Goal: Task Accomplishment & Management: Manage account settings

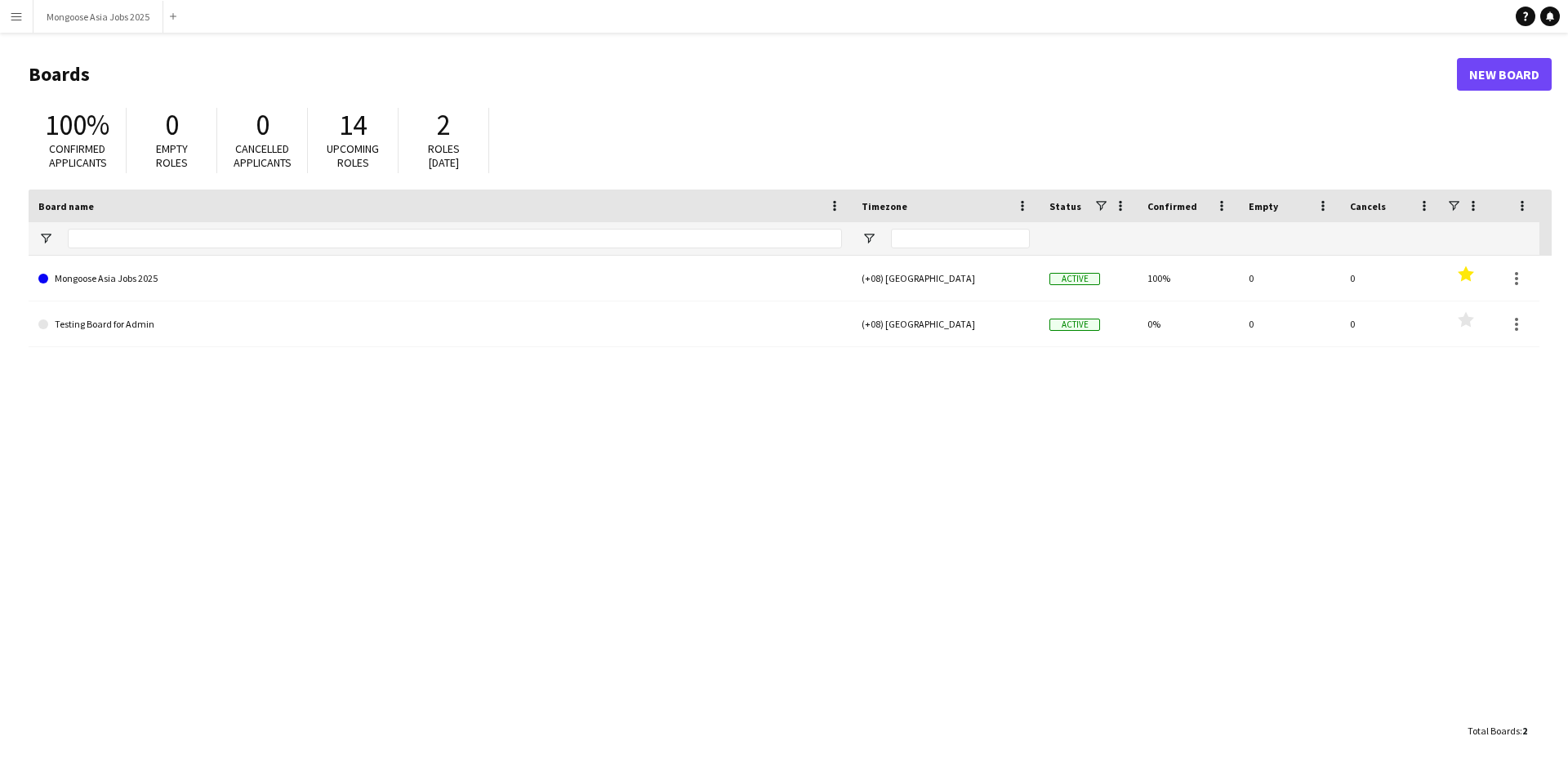
click at [23, 5] on button "Menu" at bounding box center [16, 16] width 33 height 33
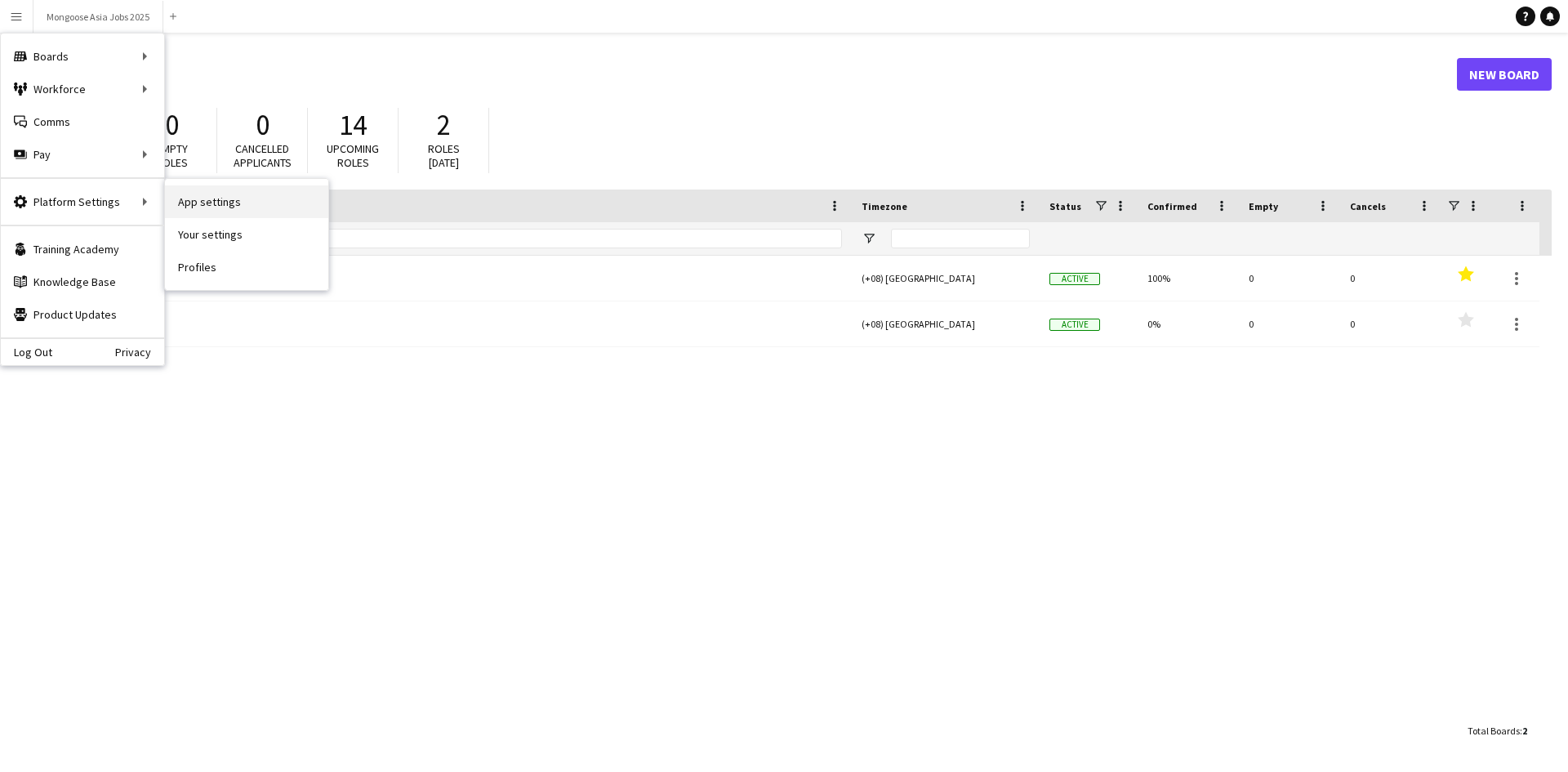
click at [218, 199] on link "App settings" at bounding box center [246, 202] width 163 height 33
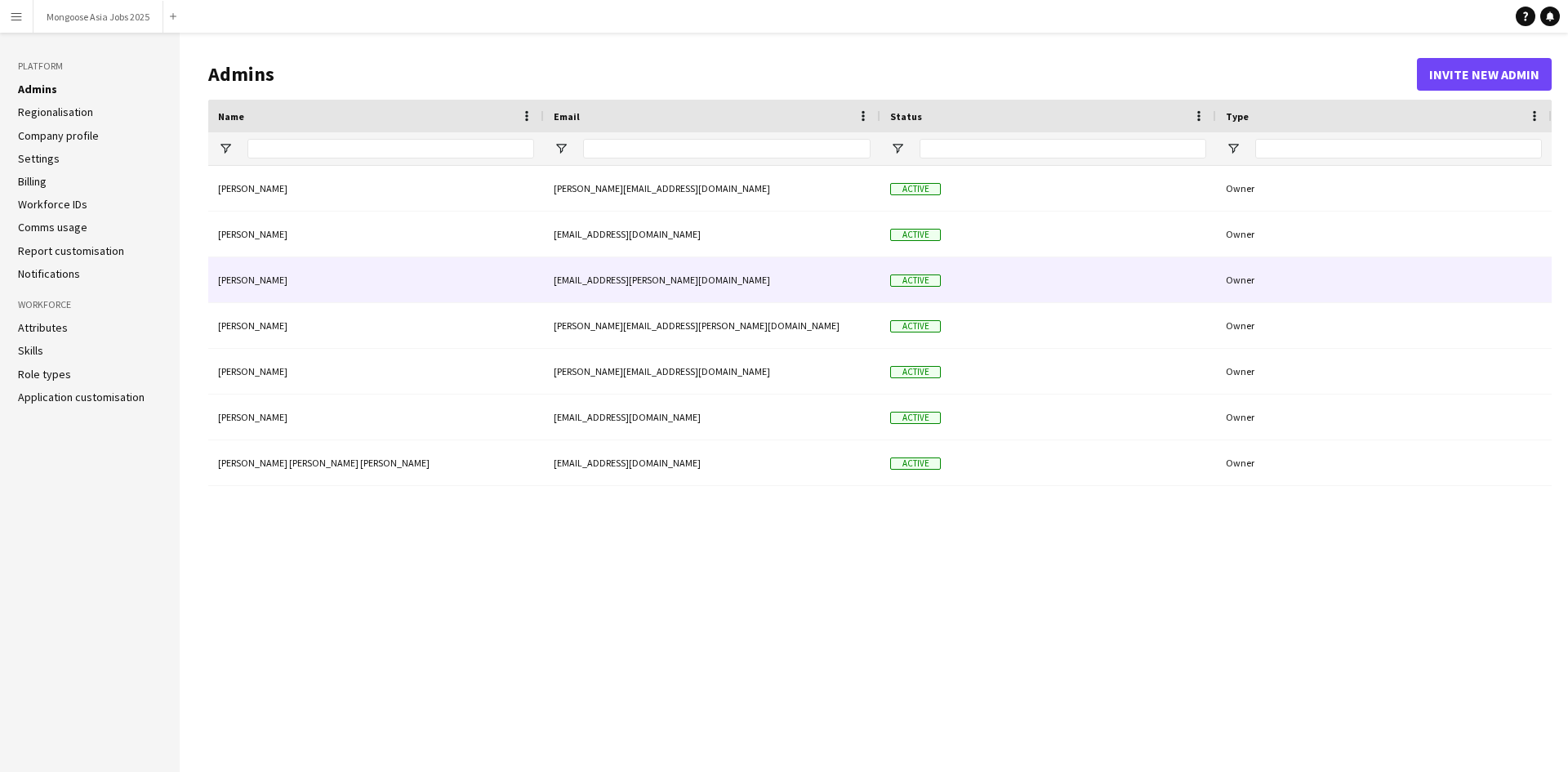
click at [1485, 285] on div "Owner" at bounding box center [1383, 280] width 335 height 45
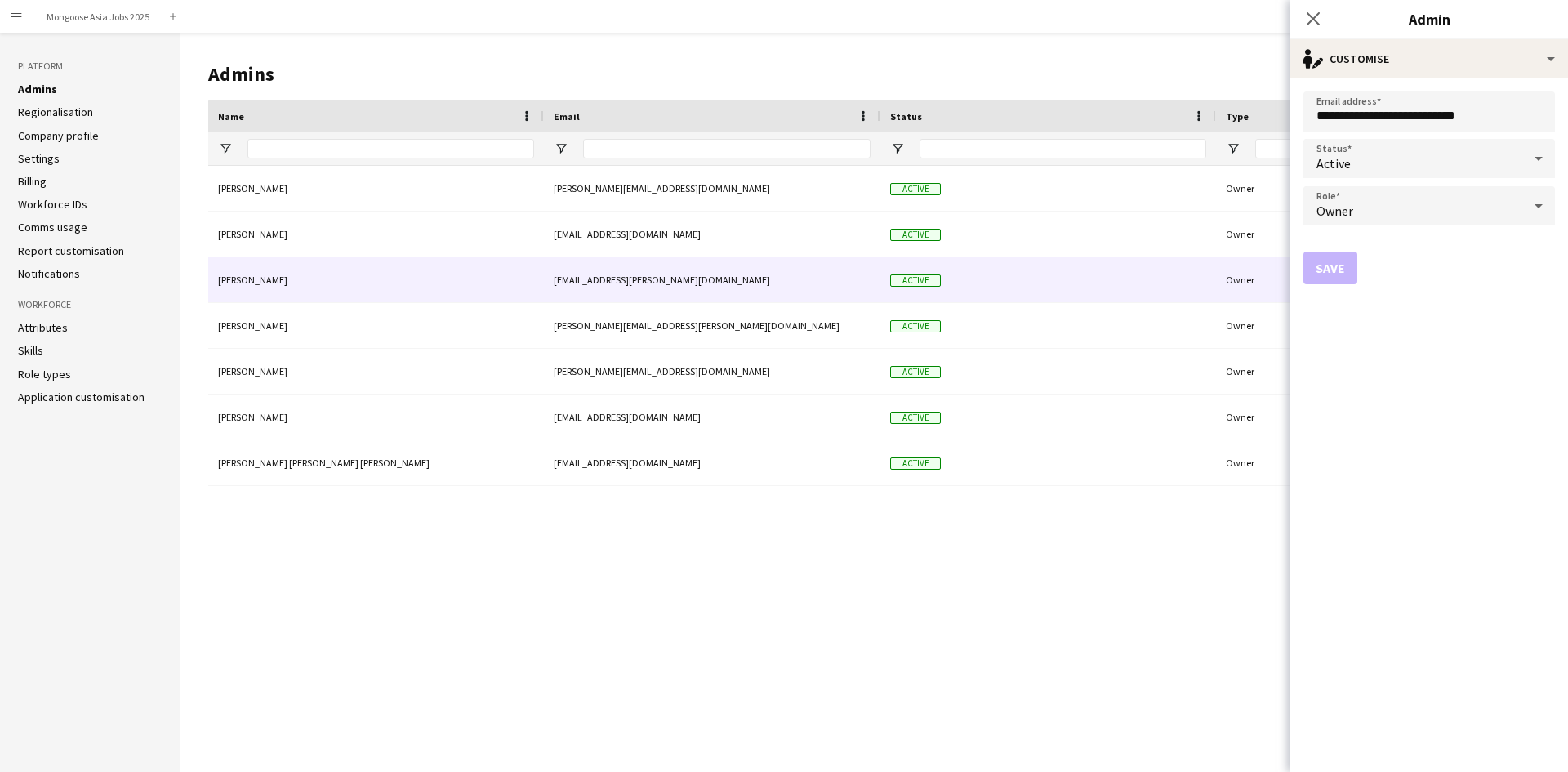
click at [1436, 162] on div "Active" at bounding box center [1413, 158] width 219 height 40
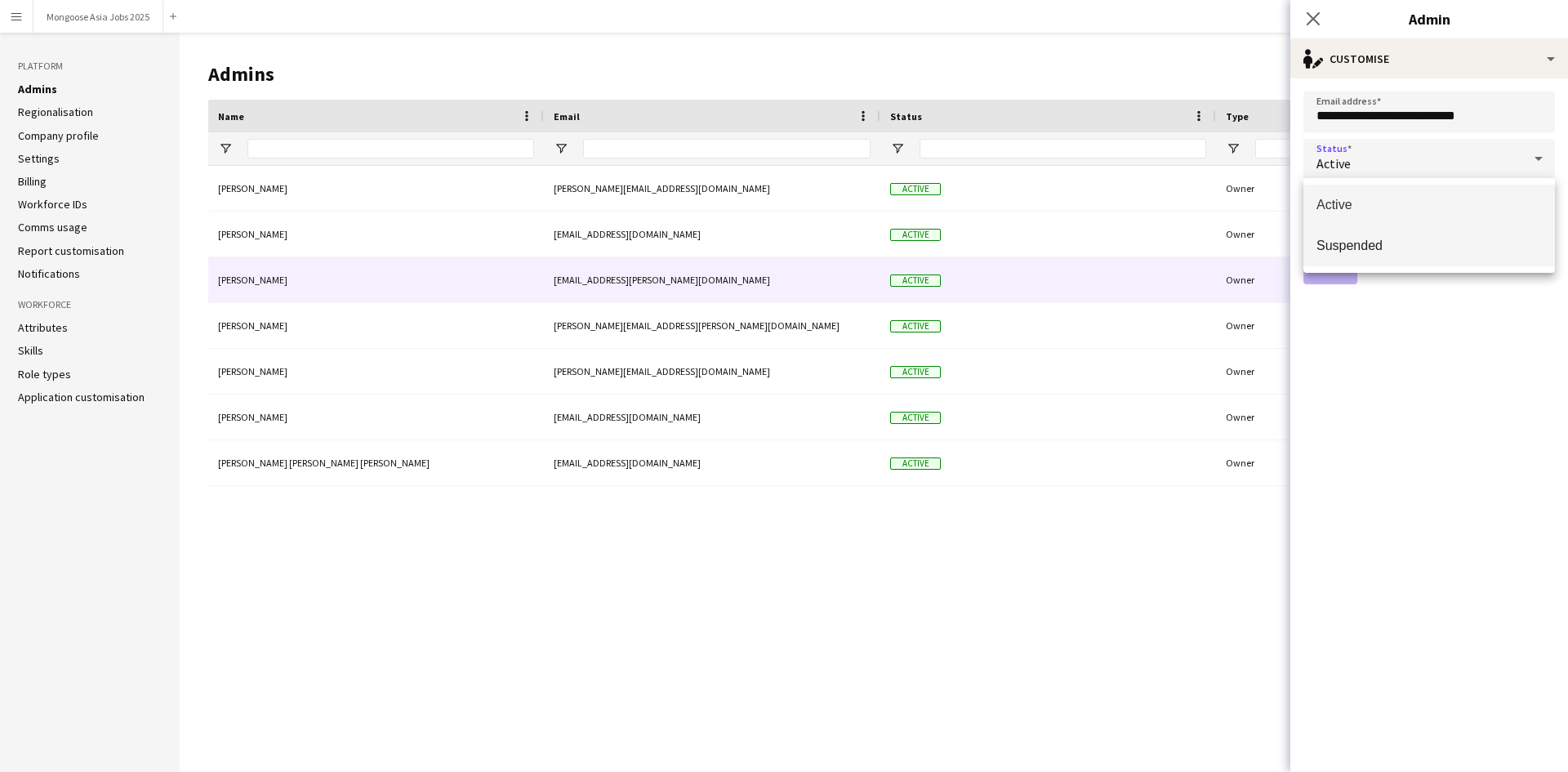
click at [1400, 241] on span "Suspended" at bounding box center [1429, 245] width 225 height 15
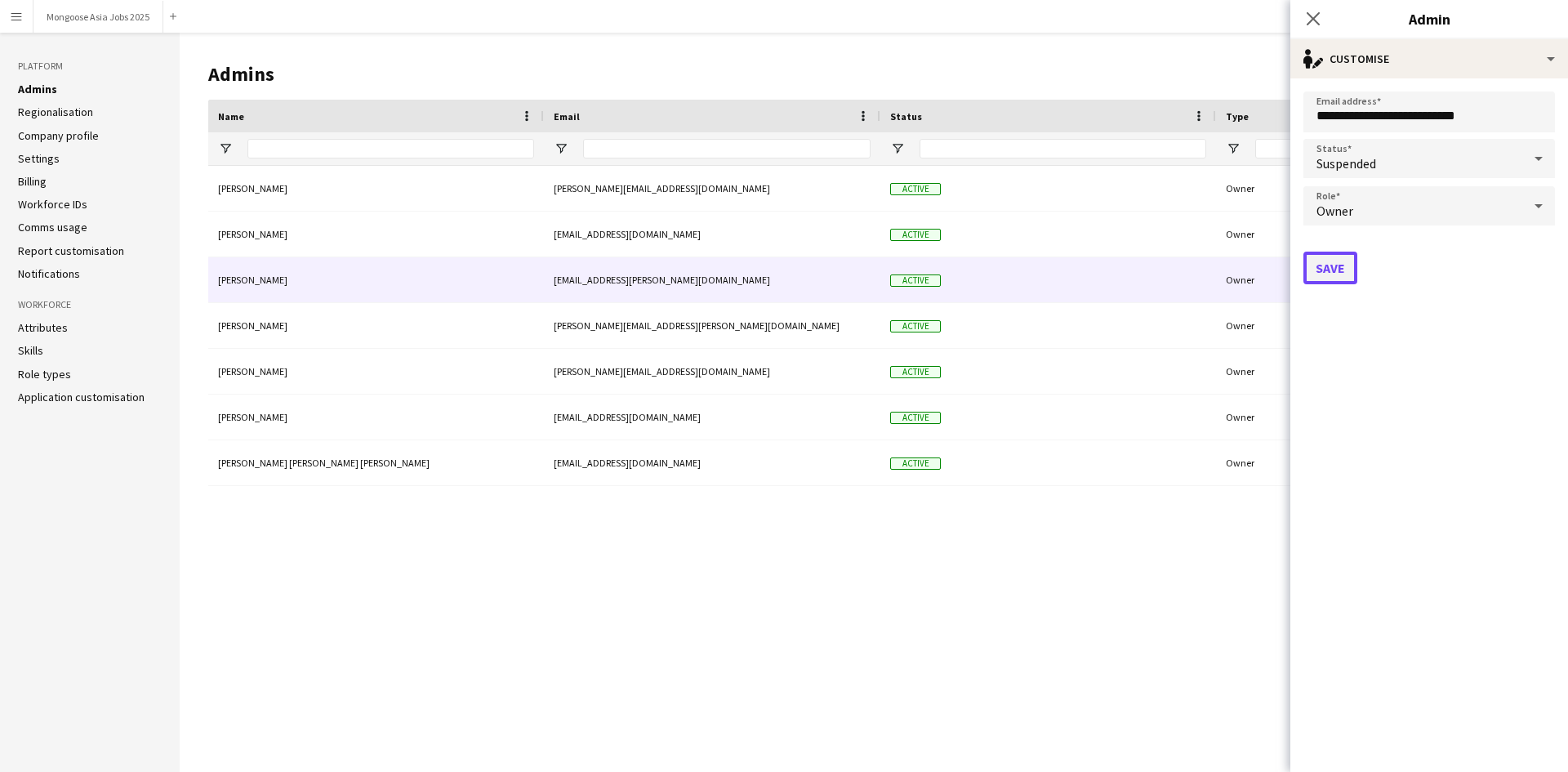
click at [1330, 278] on button "Save" at bounding box center [1330, 268] width 54 height 33
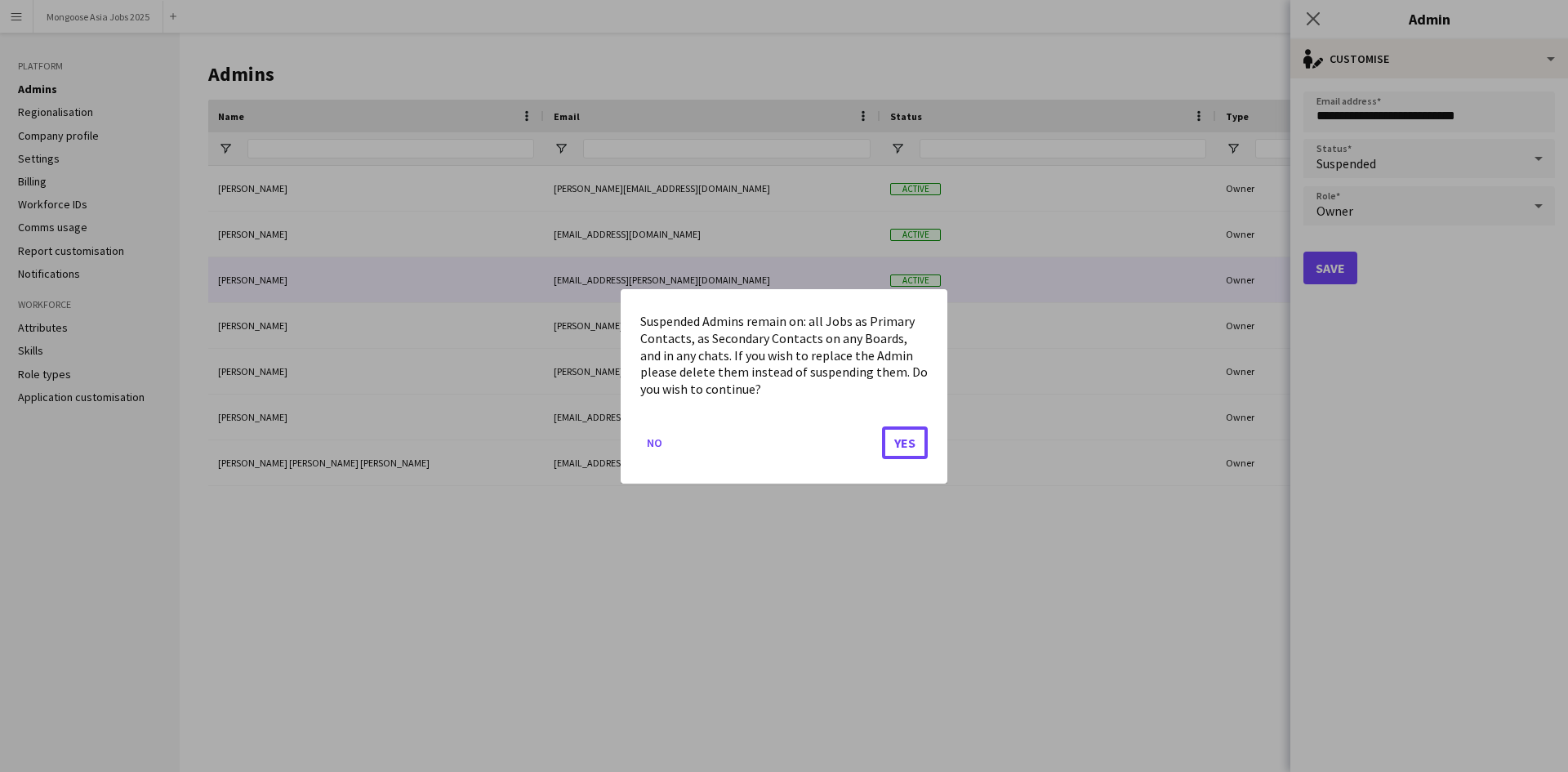
drag, startPoint x: 891, startPoint y: 445, endPoint x: 508, endPoint y: 501, distance: 387.1
click at [890, 448] on button "Yes" at bounding box center [905, 441] width 46 height 33
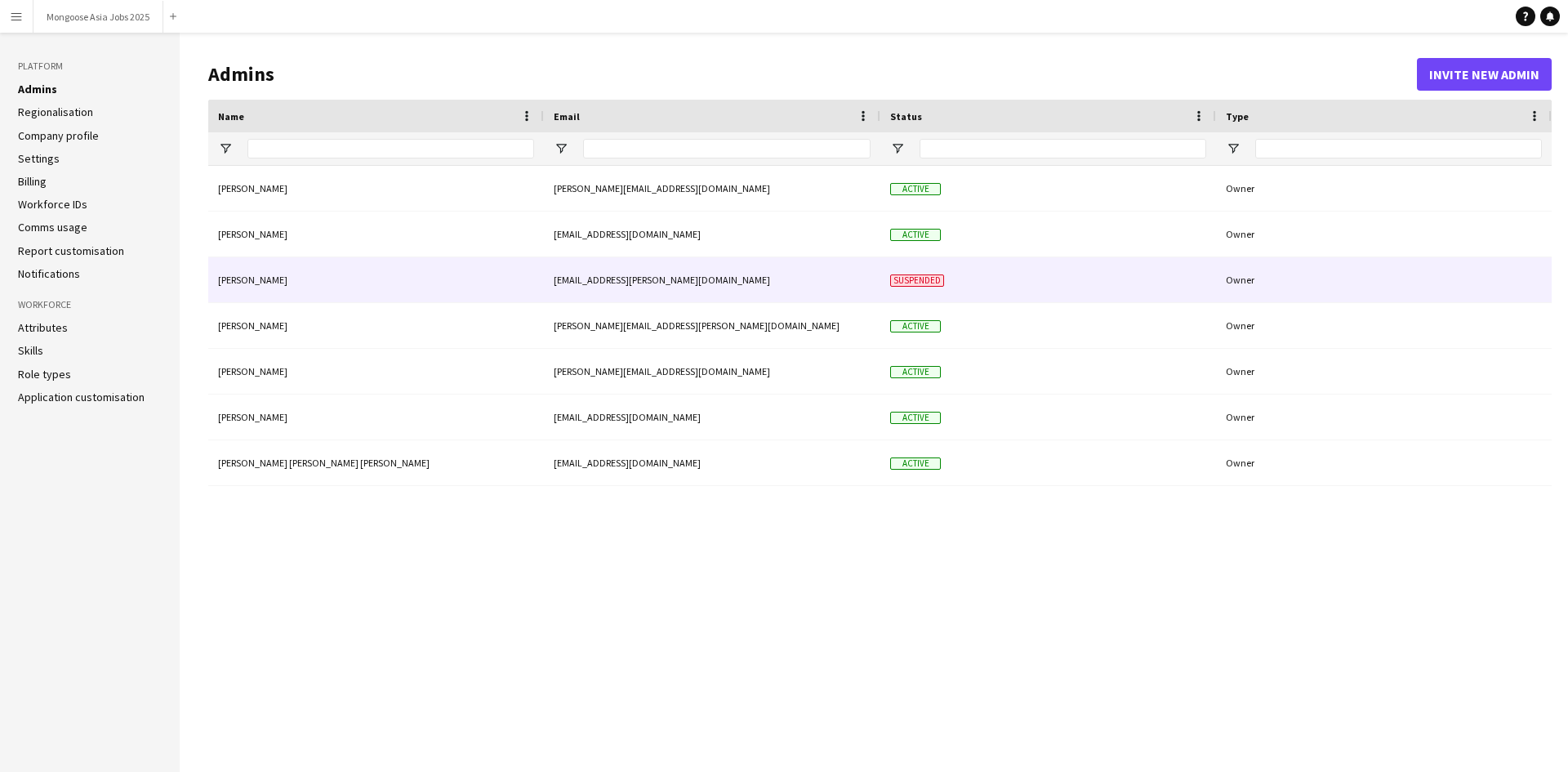
click at [1415, 281] on div "Owner" at bounding box center [1383, 280] width 335 height 45
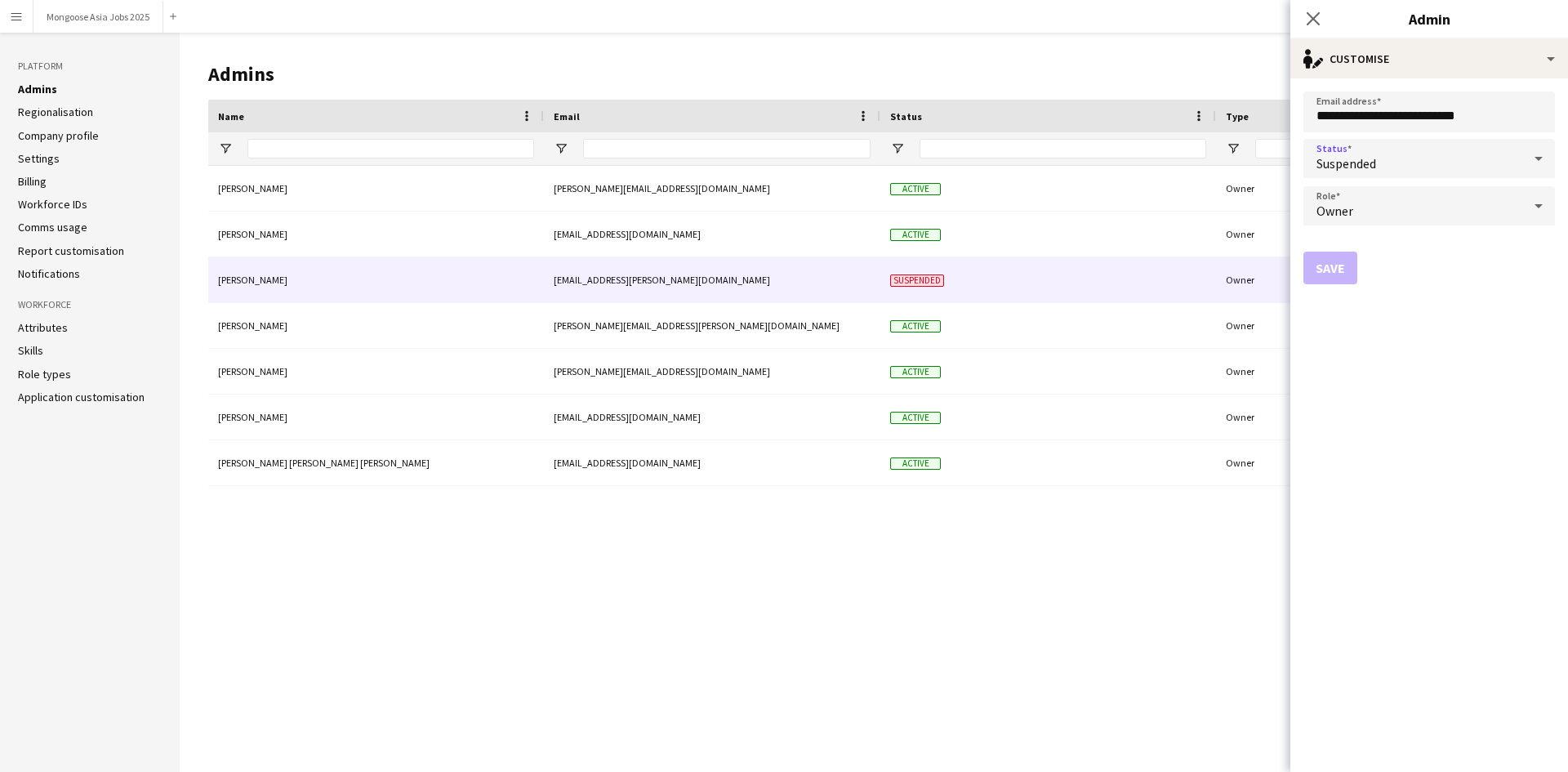
click at [1458, 150] on div "Suspended" at bounding box center [1413, 158] width 219 height 40
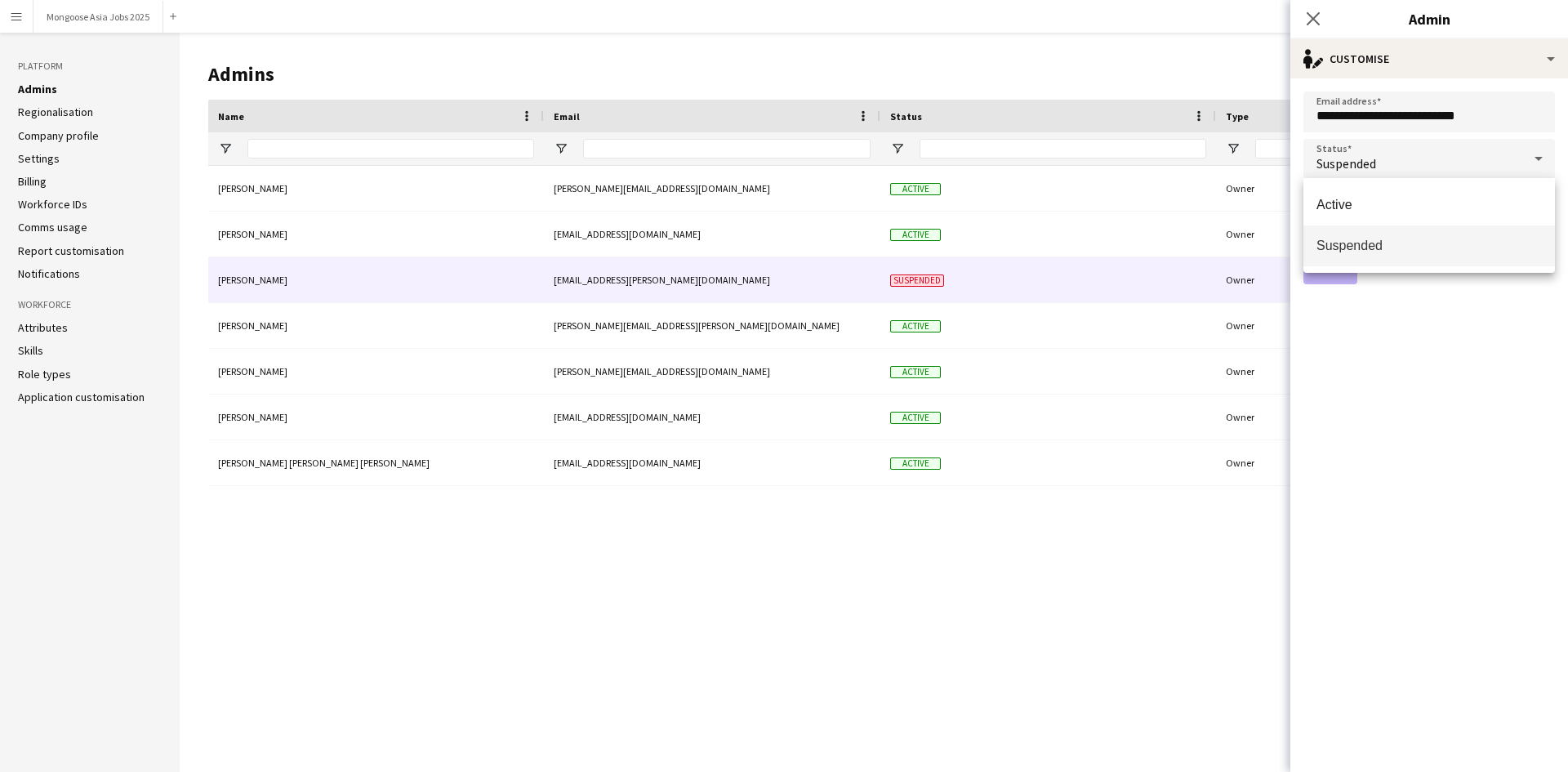
click at [1458, 150] on div at bounding box center [784, 386] width 1568 height 772
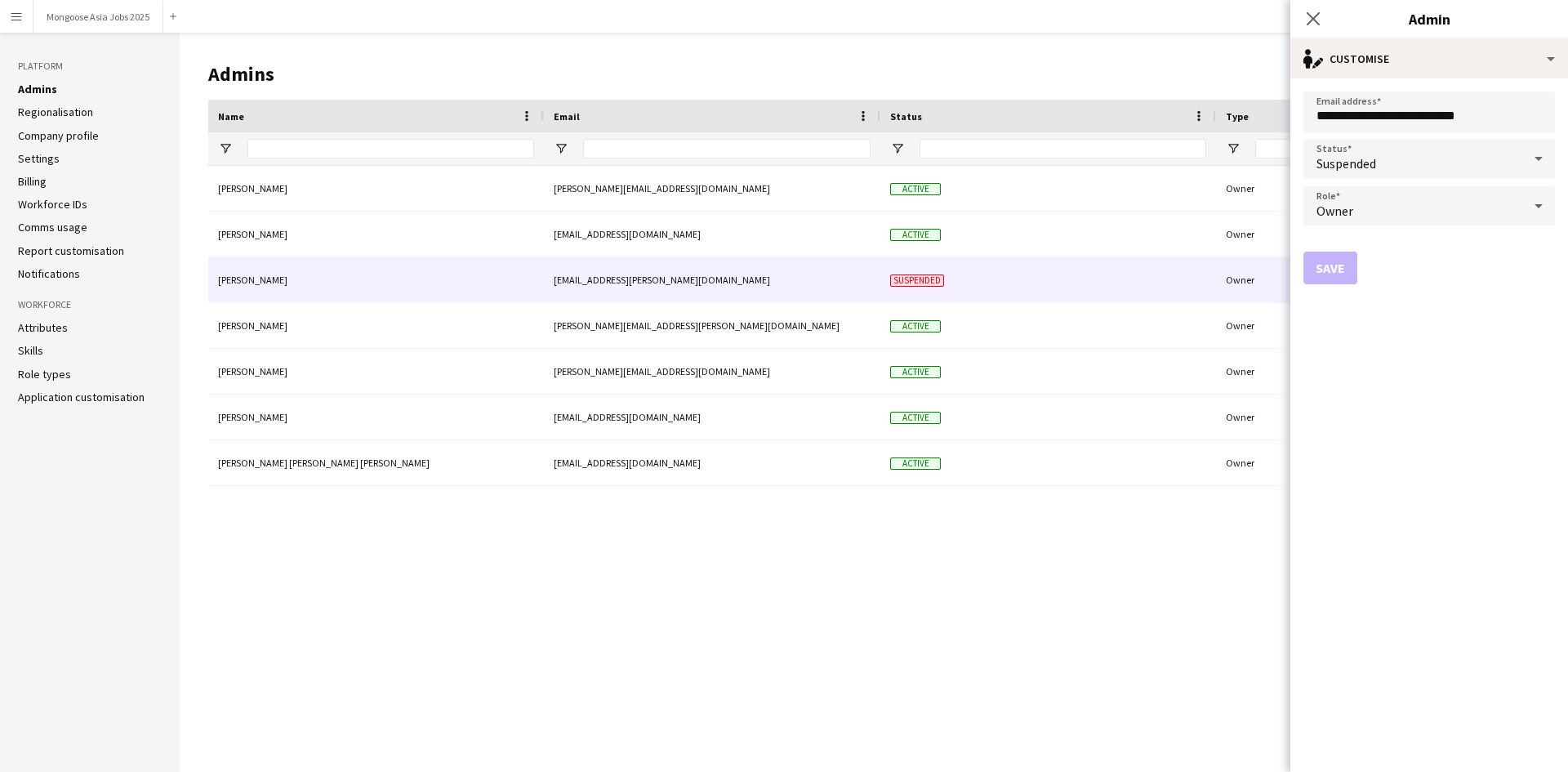
click at [1434, 201] on div "Owner" at bounding box center [1413, 206] width 219 height 40
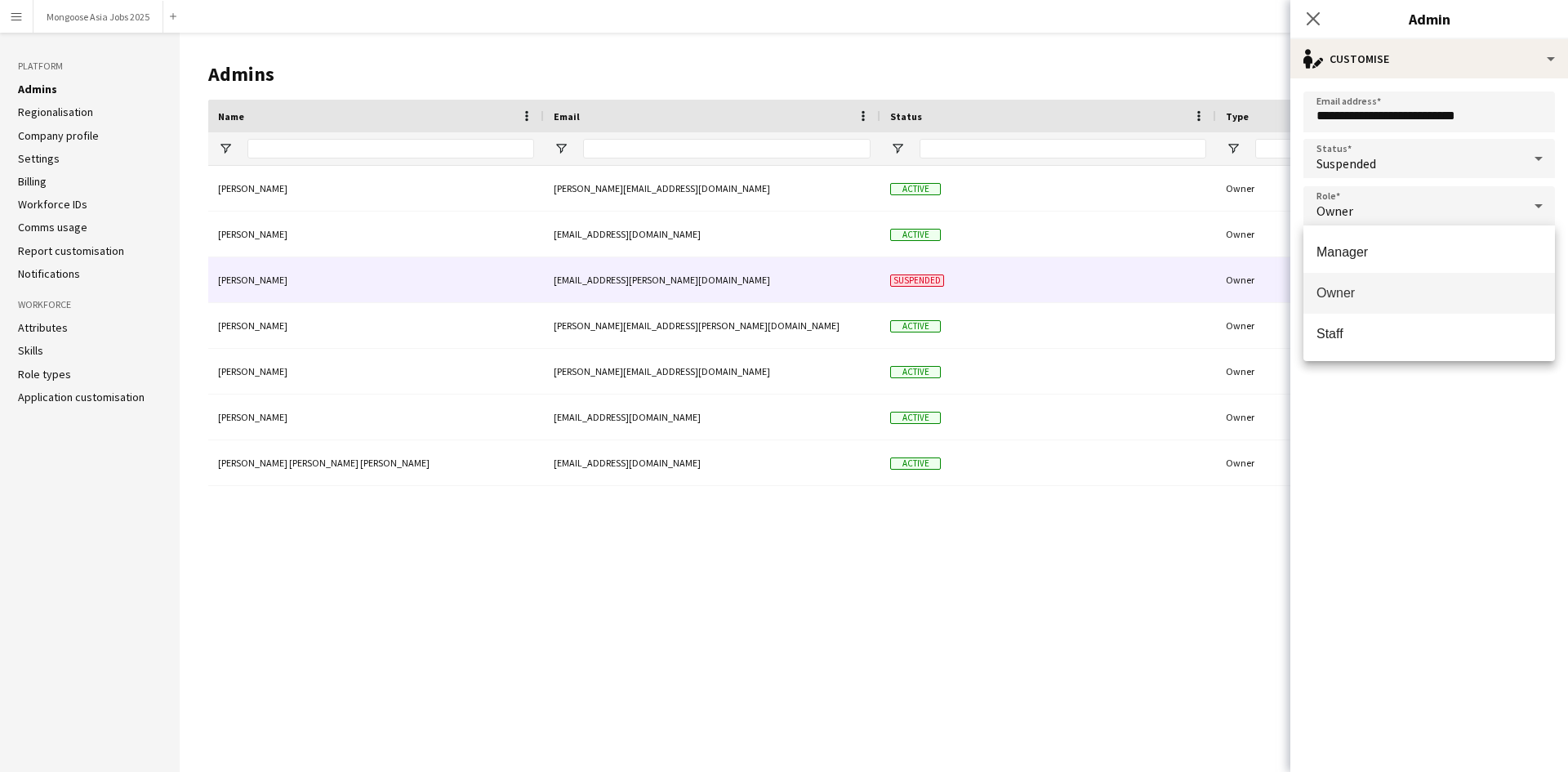
click at [1440, 451] on div at bounding box center [784, 386] width 1568 height 772
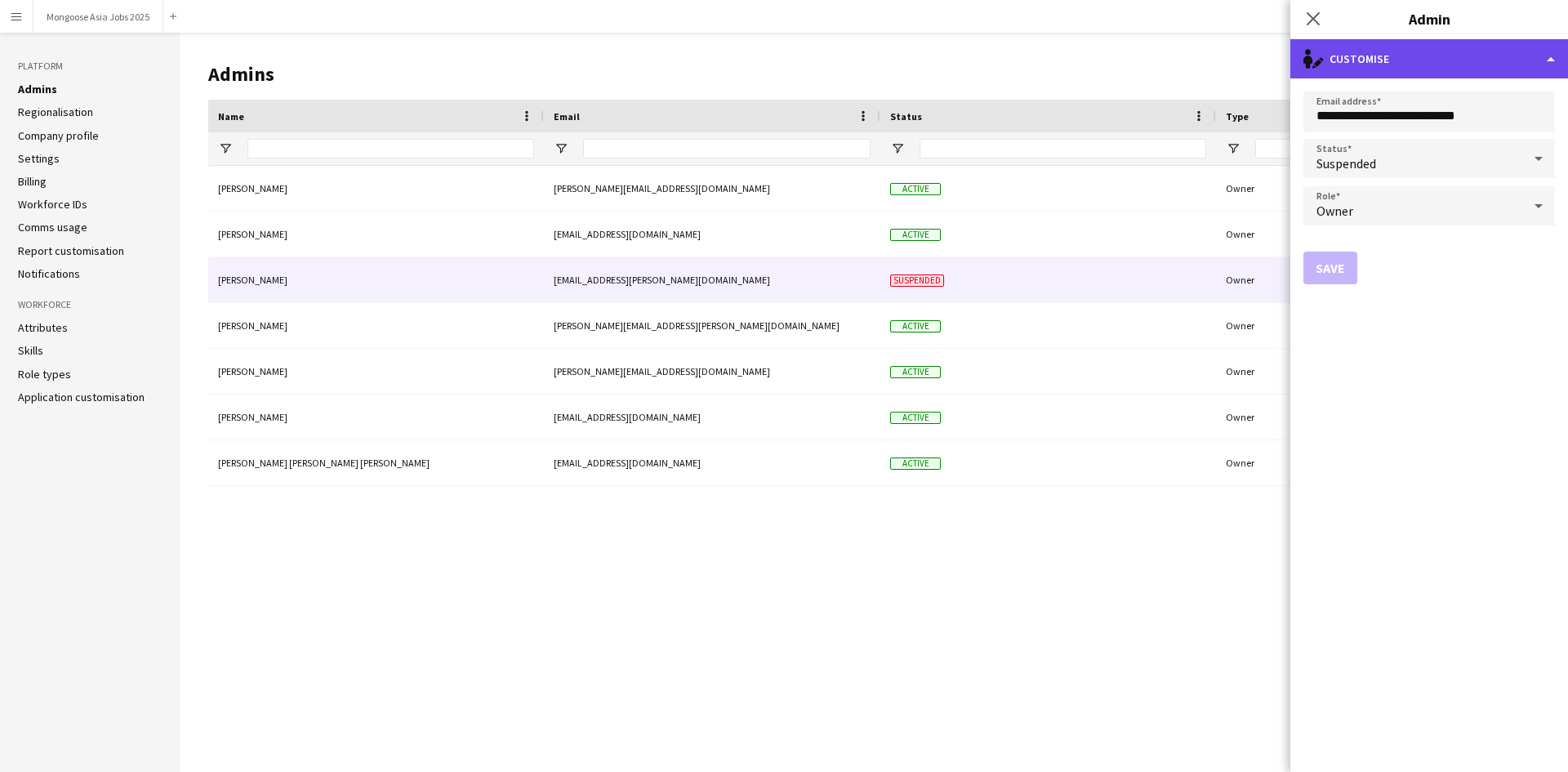
click at [1384, 52] on div "single-neutral-actions-edit-1 Customise" at bounding box center [1429, 59] width 278 height 40
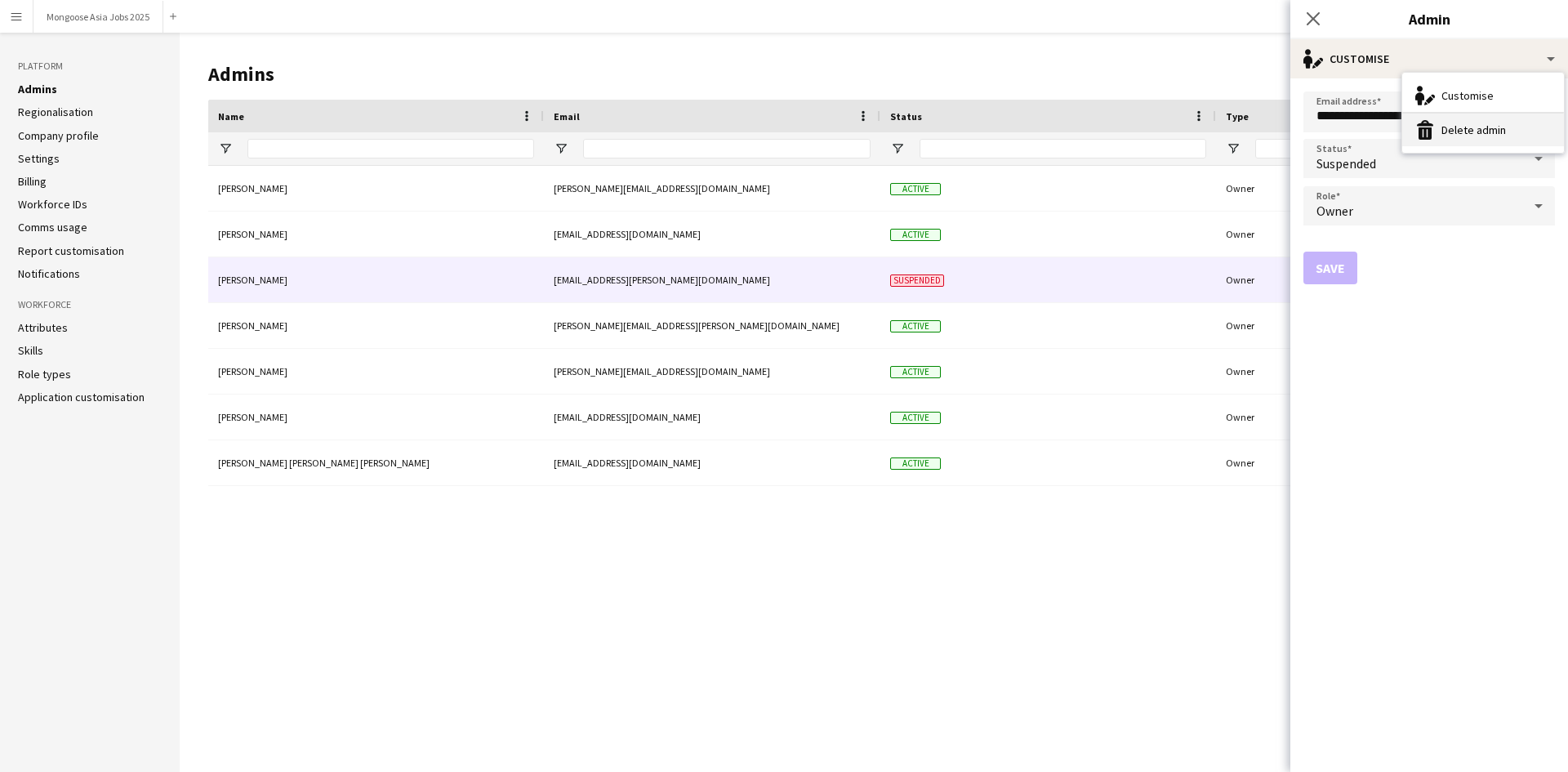
click at [1455, 126] on button "Delete admin Delete admin" at bounding box center [1483, 129] width 162 height 33
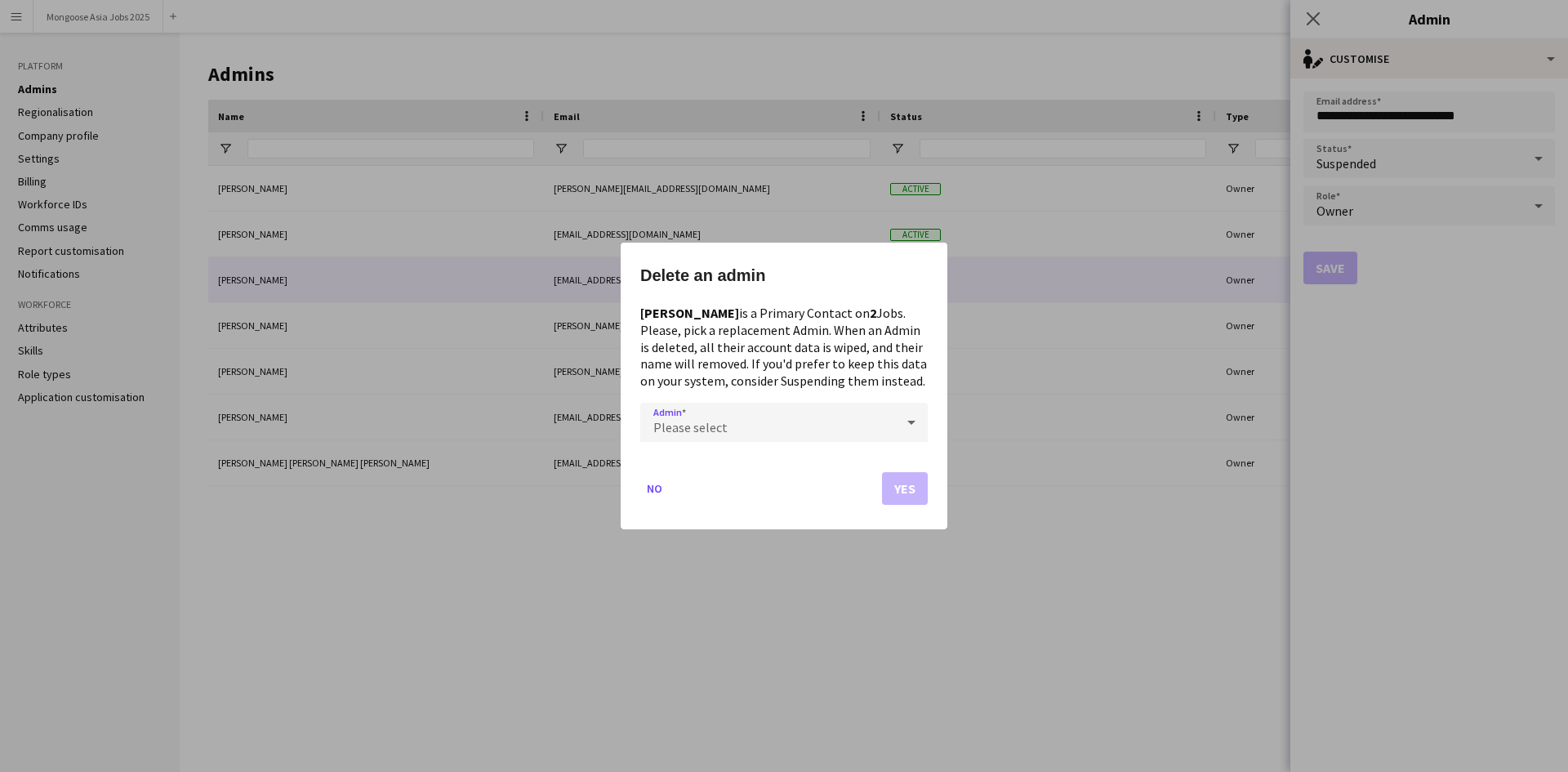
click at [717, 422] on span "Please select" at bounding box center [690, 426] width 74 height 16
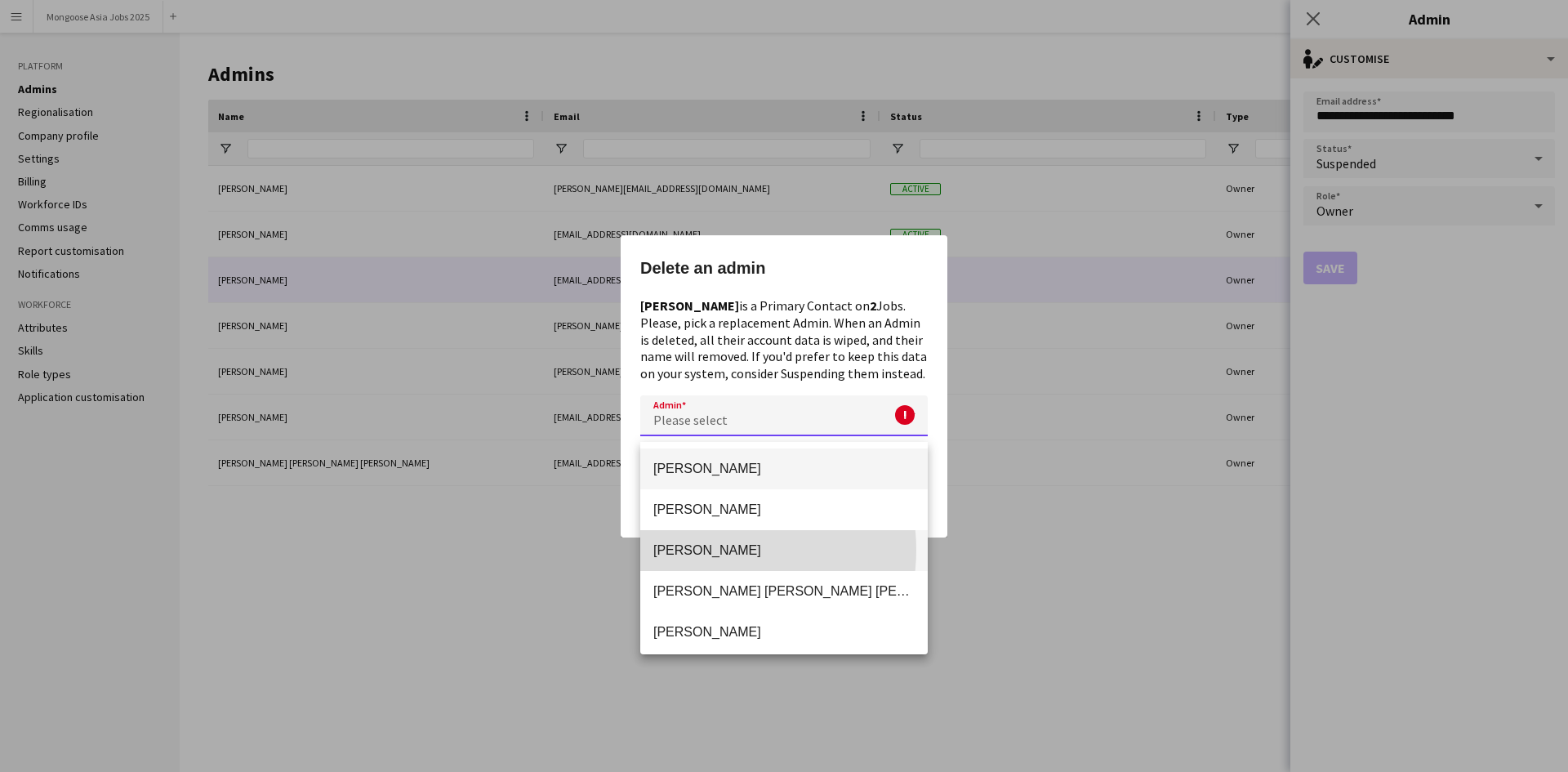
click at [718, 550] on span "[PERSON_NAME]" at bounding box center [783, 550] width 261 height 15
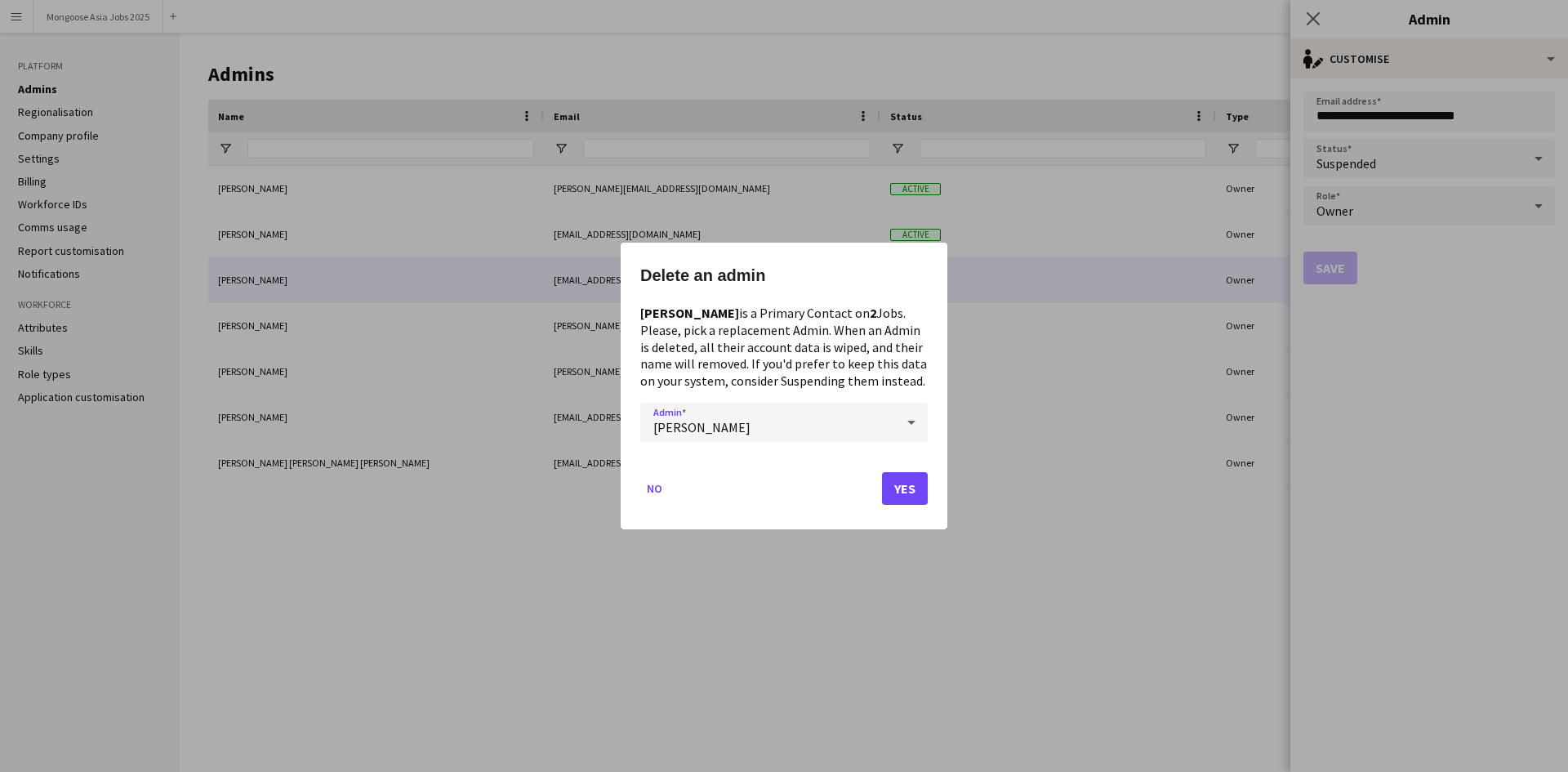
click at [899, 418] on div at bounding box center [911, 422] width 33 height 33
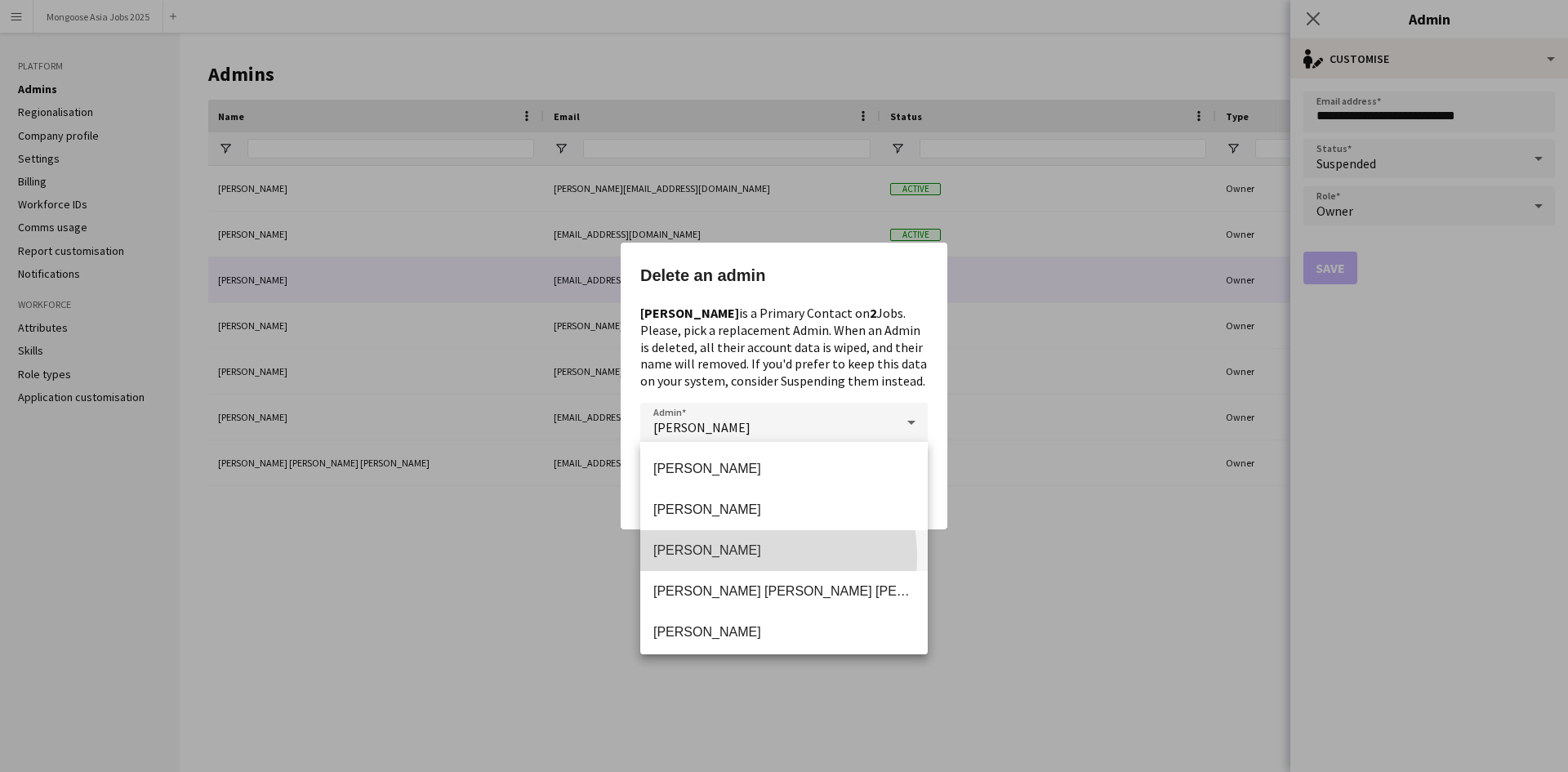
click at [743, 556] on span "[PERSON_NAME]" at bounding box center [783, 550] width 261 height 15
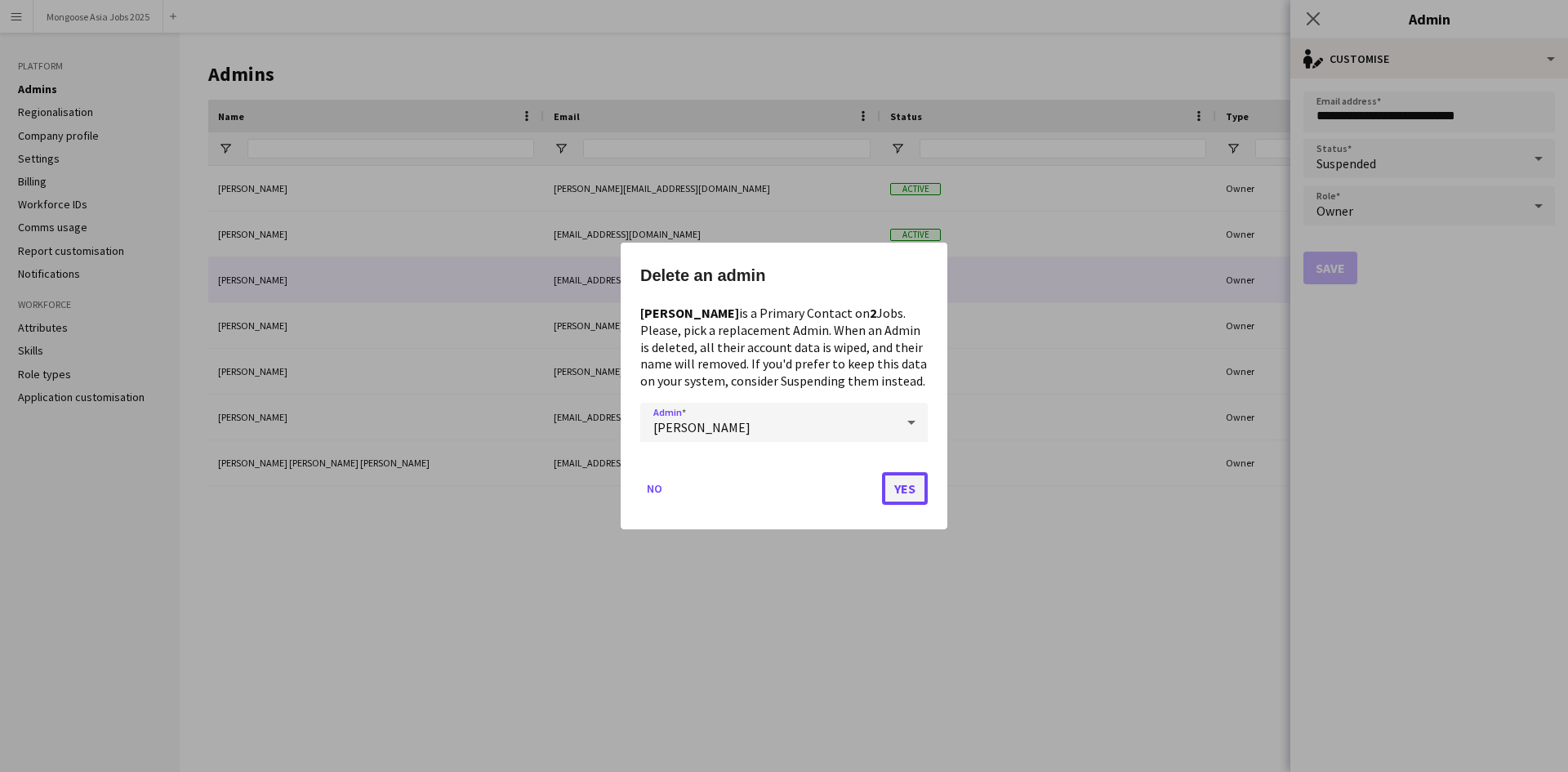
click at [909, 488] on button "Yes" at bounding box center [905, 488] width 46 height 33
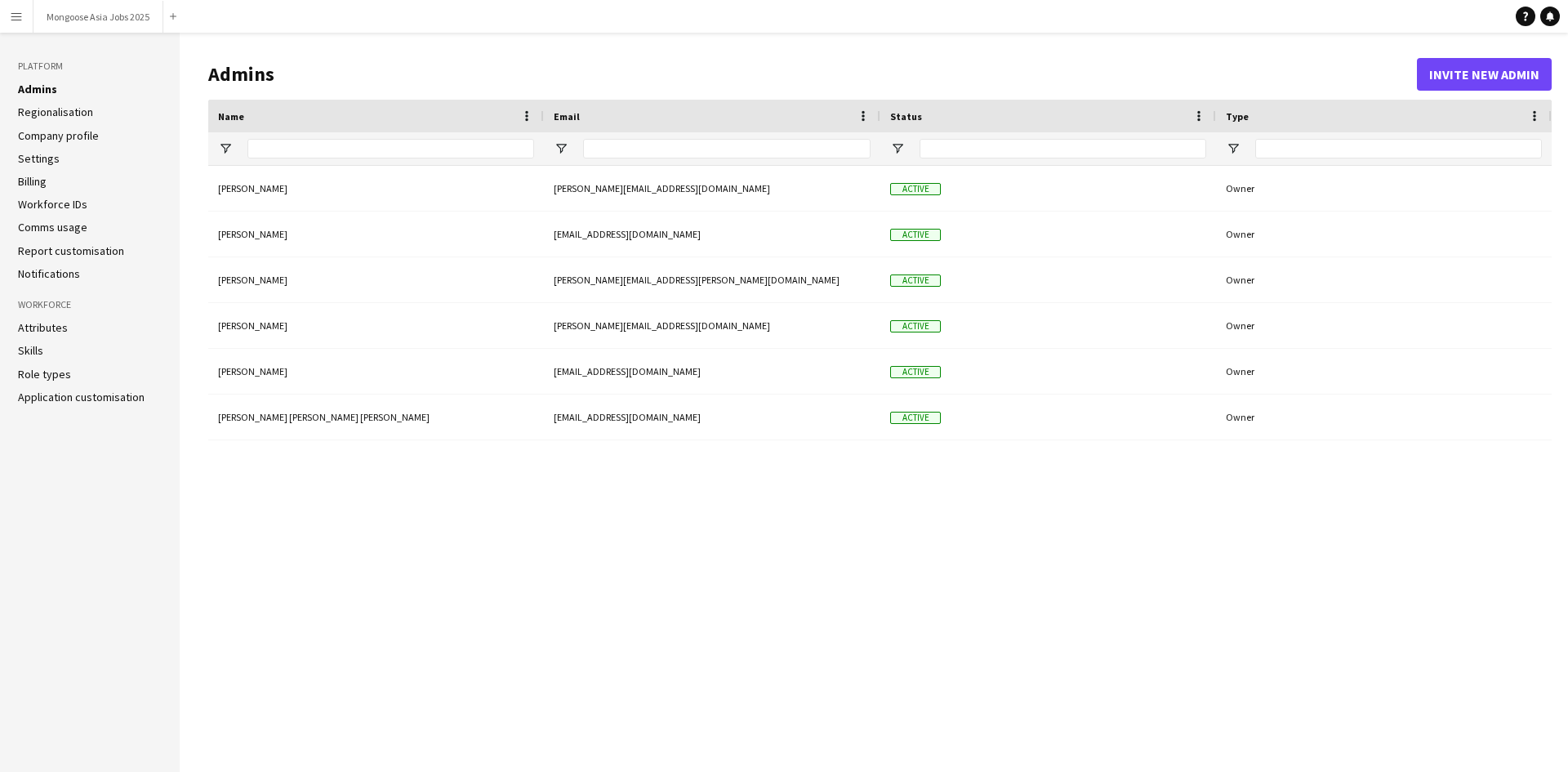
drag, startPoint x: 810, startPoint y: 533, endPoint x: 780, endPoint y: 529, distance: 30.3
click at [805, 528] on div "Adriana Ghazali adriana.ghazali@mongooseagency.com Active Owner Emira Razak emi…" at bounding box center [879, 456] width 1343 height 581
drag, startPoint x: 1508, startPoint y: 64, endPoint x: 1505, endPoint y: 74, distance: 10.4
click at [1508, 66] on button "Invite new admin" at bounding box center [1483, 74] width 135 height 33
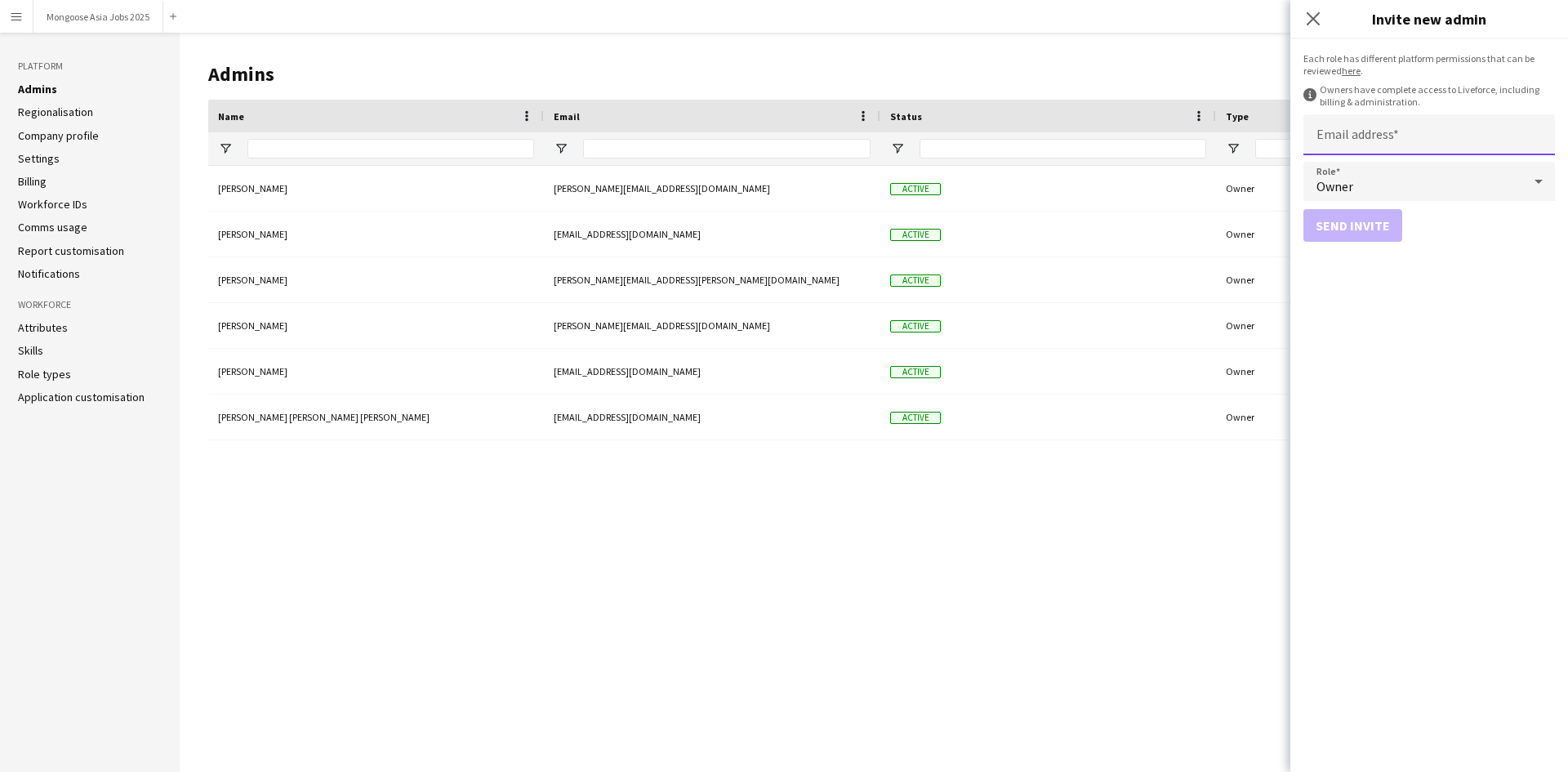
click at [1434, 138] on input "Email address" at bounding box center [1429, 134] width 252 height 41
type input "**********"
click at [1452, 266] on form "**********" at bounding box center [1429, 405] width 278 height 732
click at [1383, 225] on button "Send invite" at bounding box center [1352, 225] width 99 height 33
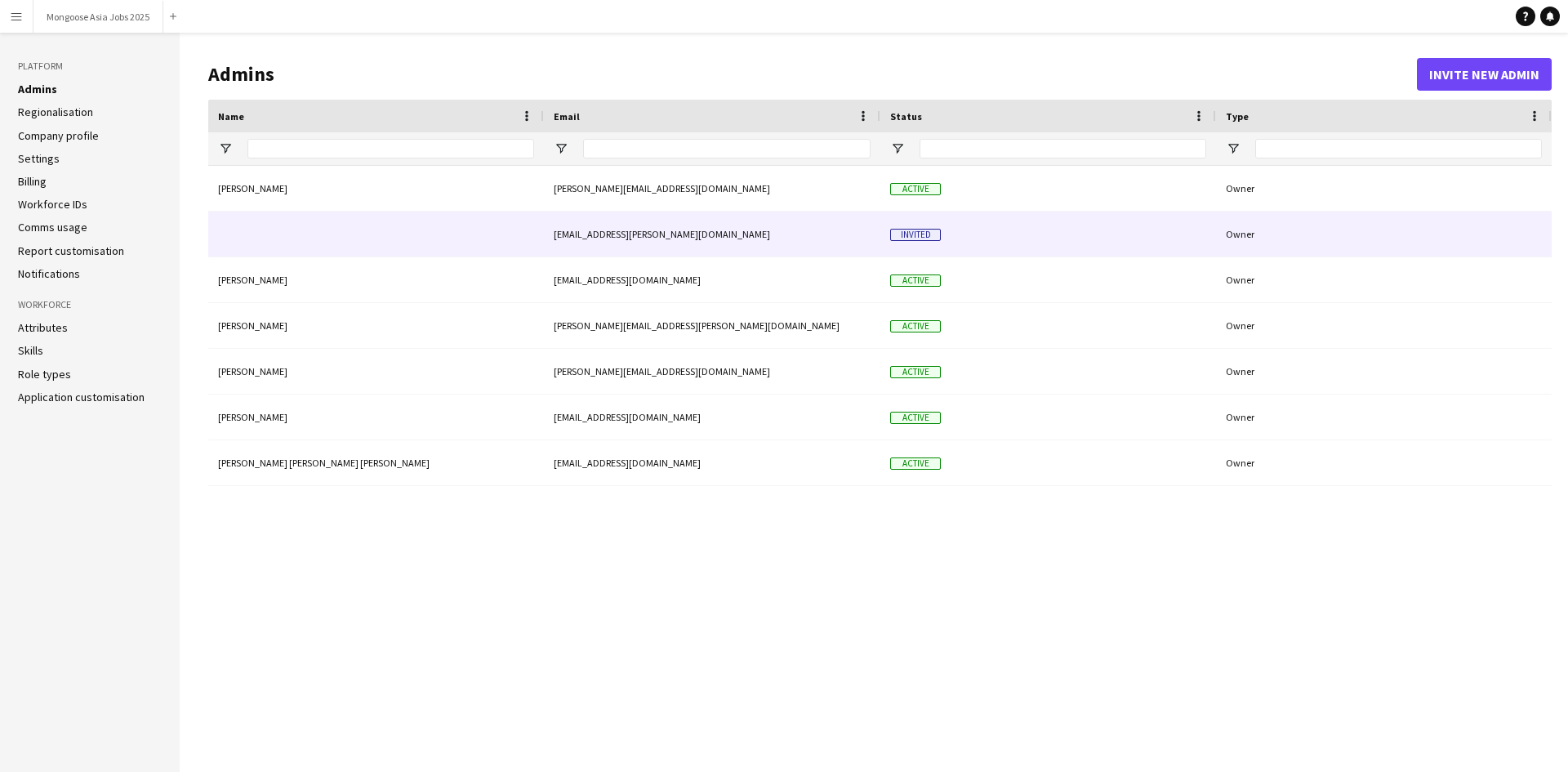
click at [1469, 230] on div "Owner" at bounding box center [1383, 234] width 335 height 45
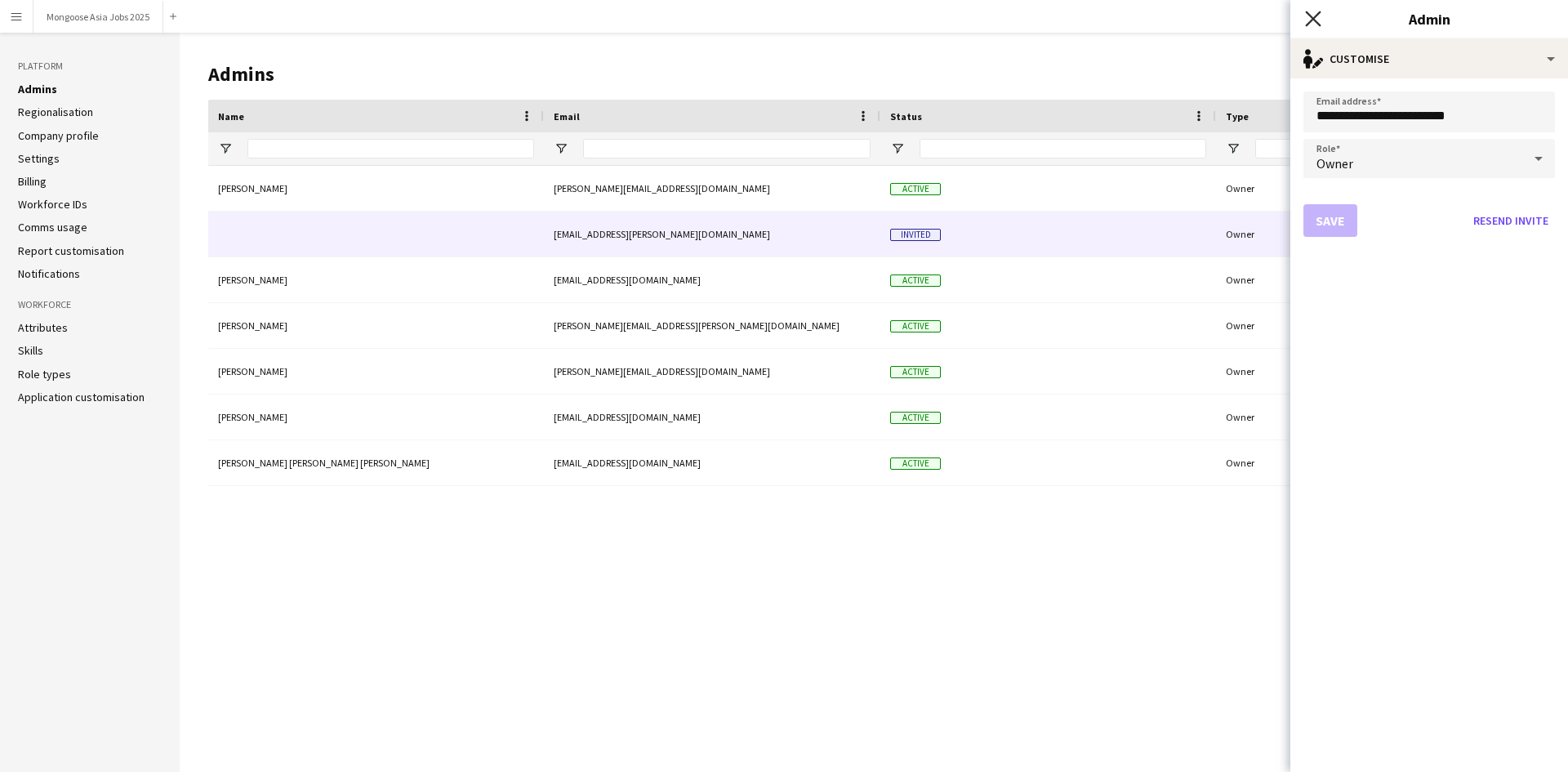
click at [1312, 15] on icon "Close pop-in" at bounding box center [1313, 18] width 15 height 15
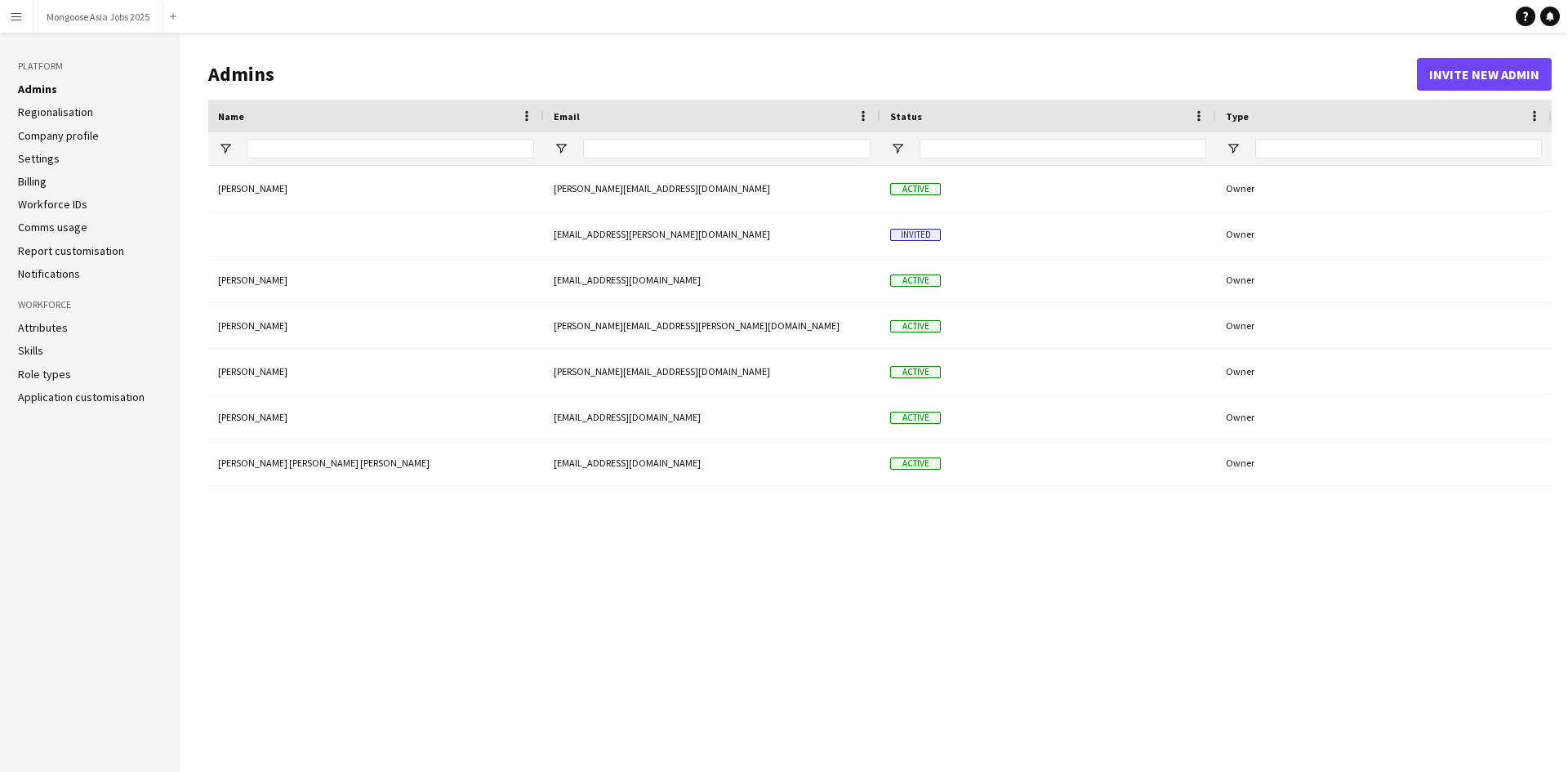
click at [1030, 605] on div "Adriana Ghazali adriana.ghazali@mongooseagency.com Active Owner Emira Razak emi…" at bounding box center [879, 456] width 1343 height 581
